Goal: Task Accomplishment & Management: Manage account settings

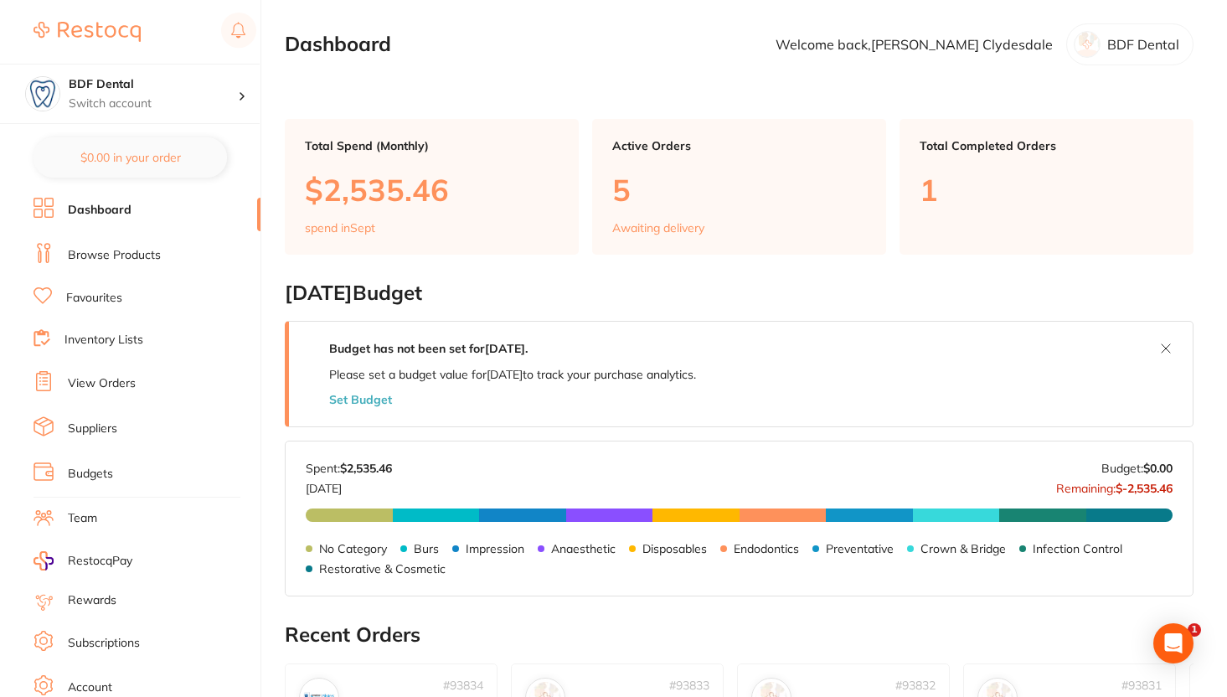
click at [138, 379] on li "View Orders" at bounding box center [147, 383] width 227 height 25
